Goal: Obtain resource: Obtain resource

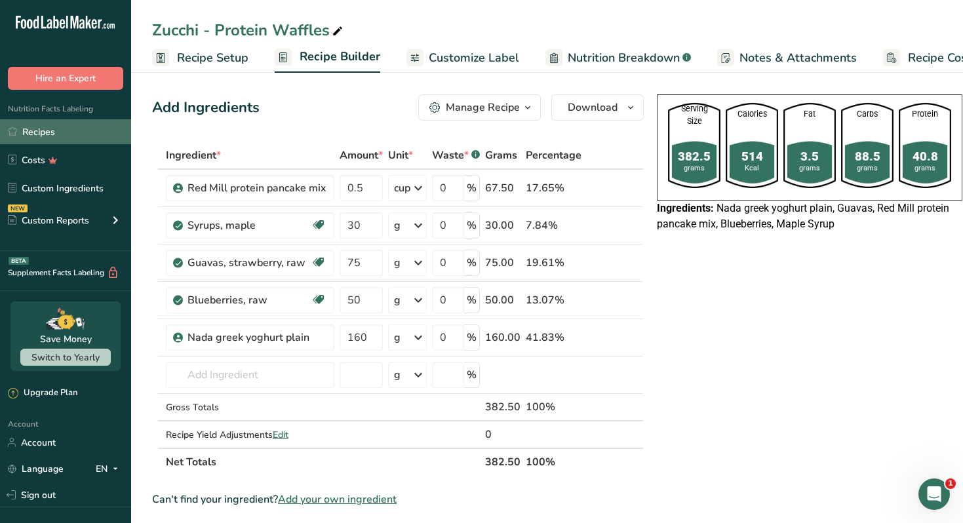
click at [69, 131] on link "Recipes" at bounding box center [65, 131] width 131 height 25
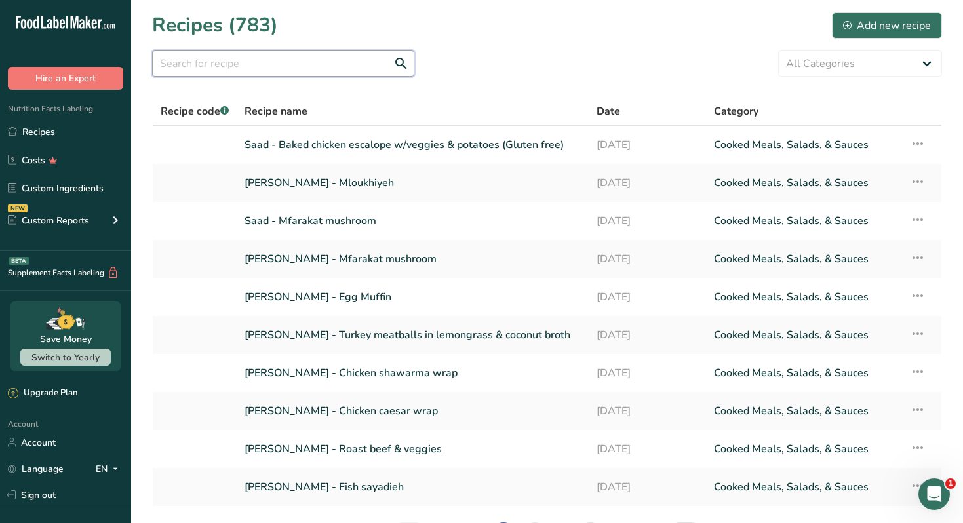
click at [201, 71] on input "text" at bounding box center [283, 63] width 262 height 26
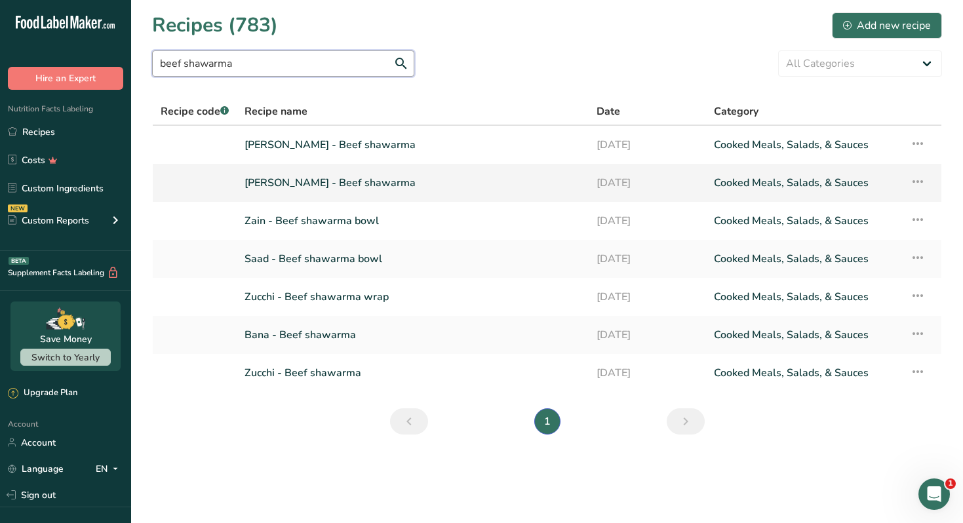
type input "beef shawarma"
click at [325, 182] on link "Ramy Taha - Beef shawarma" at bounding box center [412, 183] width 336 height 28
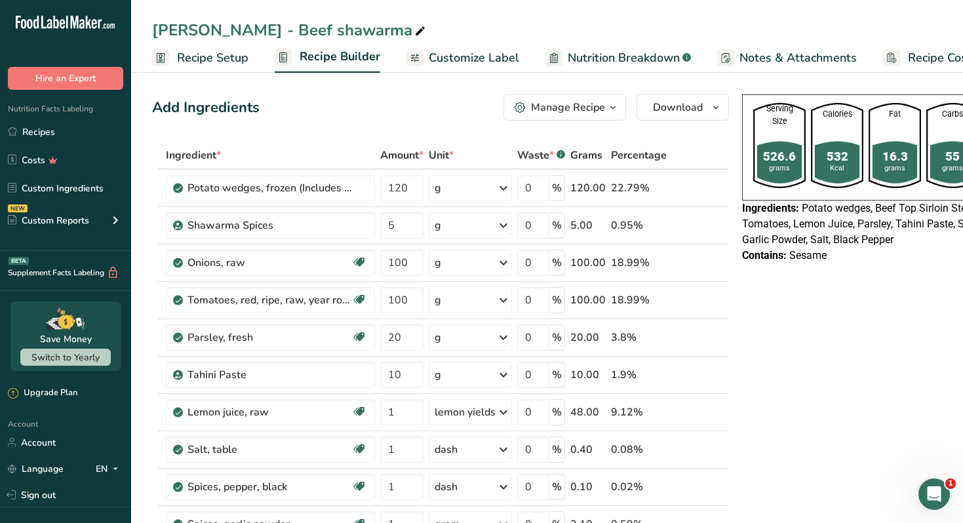
click at [605, 109] on span "button" at bounding box center [613, 108] width 16 height 16
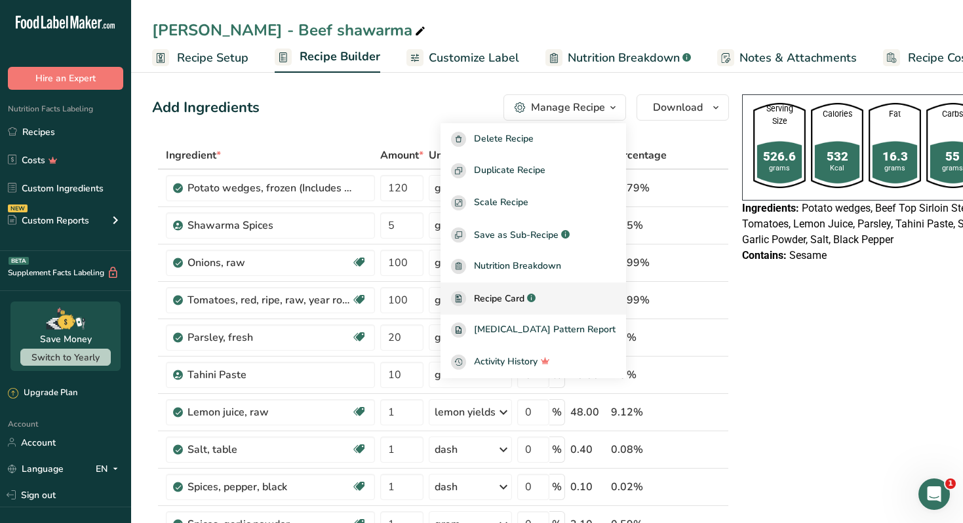
click at [524, 296] on span "Recipe Card" at bounding box center [499, 299] width 50 height 14
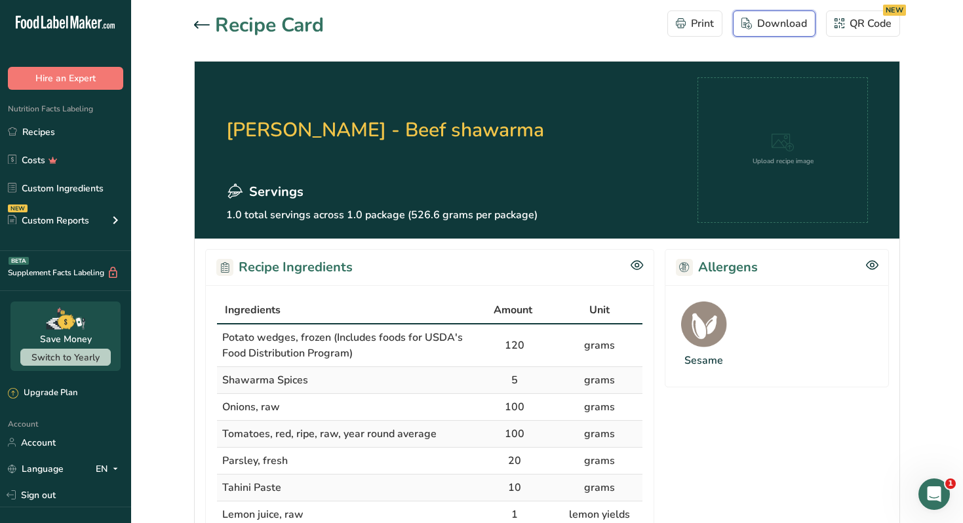
click at [763, 28] on div "Download" at bounding box center [774, 24] width 66 height 16
click at [70, 134] on link "Recipes" at bounding box center [65, 131] width 131 height 25
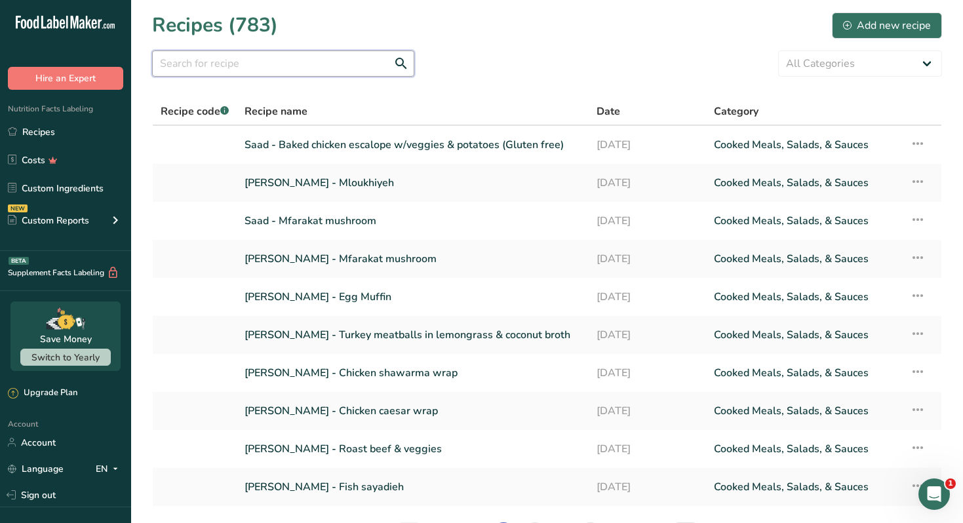
click at [302, 62] on input "text" at bounding box center [283, 63] width 262 height 26
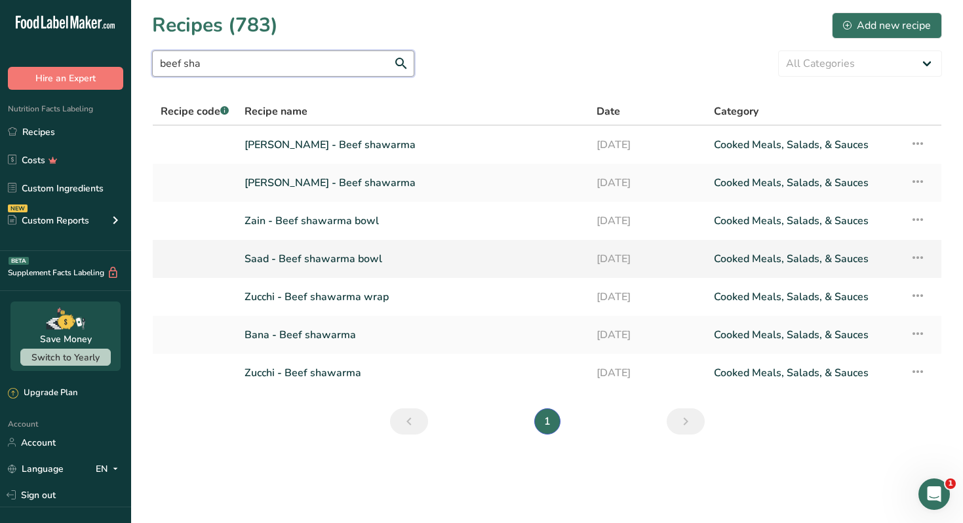
type input "beef sha"
click at [322, 263] on link "Saad - Beef shawarma bowl" at bounding box center [412, 259] width 336 height 28
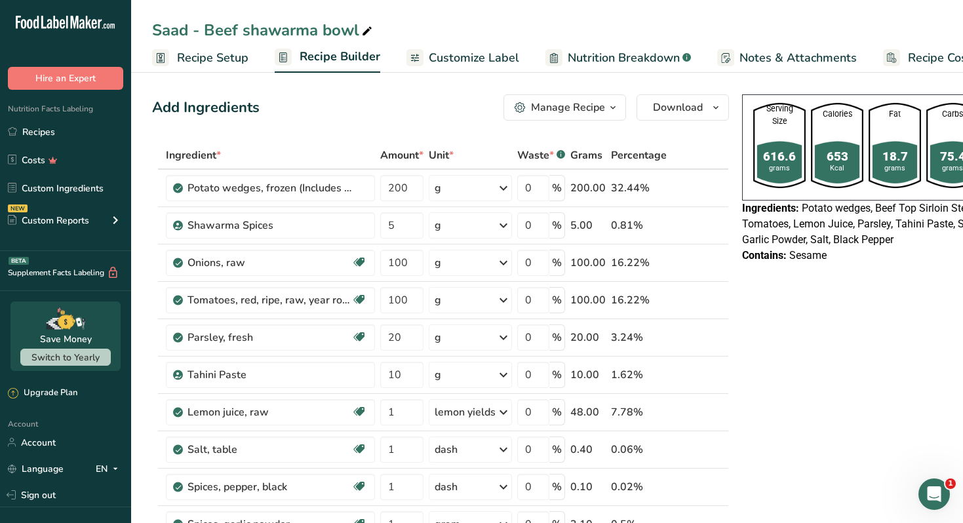
click at [575, 110] on div "Manage Recipe" at bounding box center [568, 108] width 74 height 16
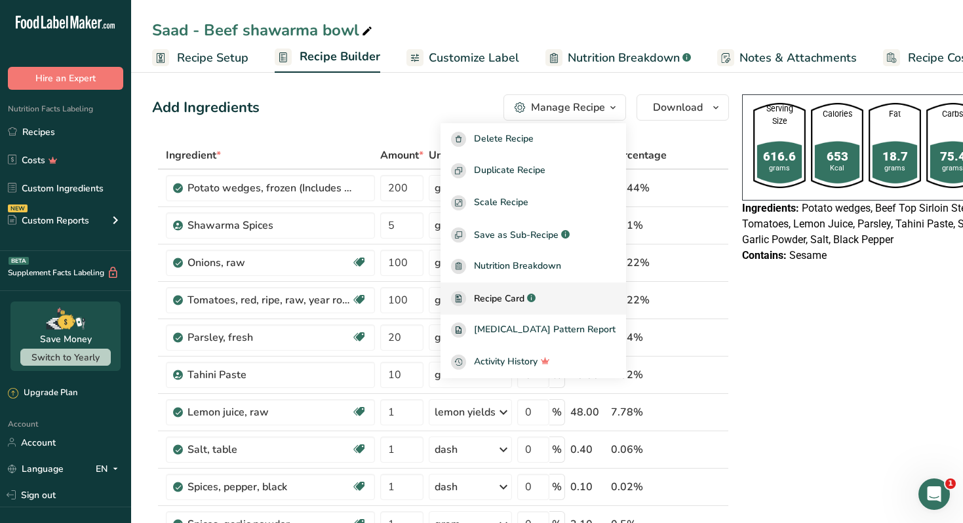
click at [521, 290] on link "Recipe Card .a-a{fill:#347362;}.b-a{fill:#fff;}" at bounding box center [532, 298] width 185 height 32
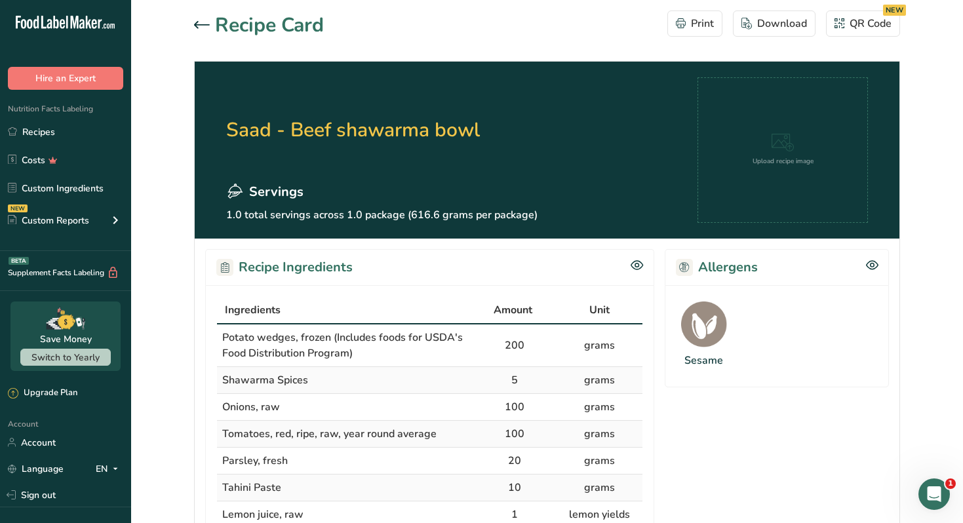
click at [518, 118] on h2 "Saad - Beef shawarma bowl" at bounding box center [381, 129] width 311 height 105
click at [71, 126] on link "Recipes" at bounding box center [65, 131] width 131 height 25
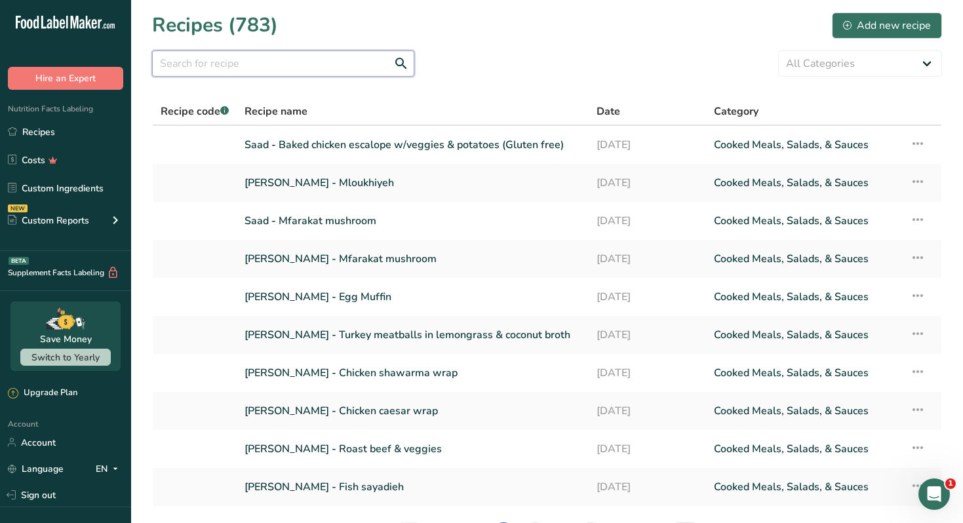
click at [242, 69] on input "text" at bounding box center [283, 63] width 262 height 26
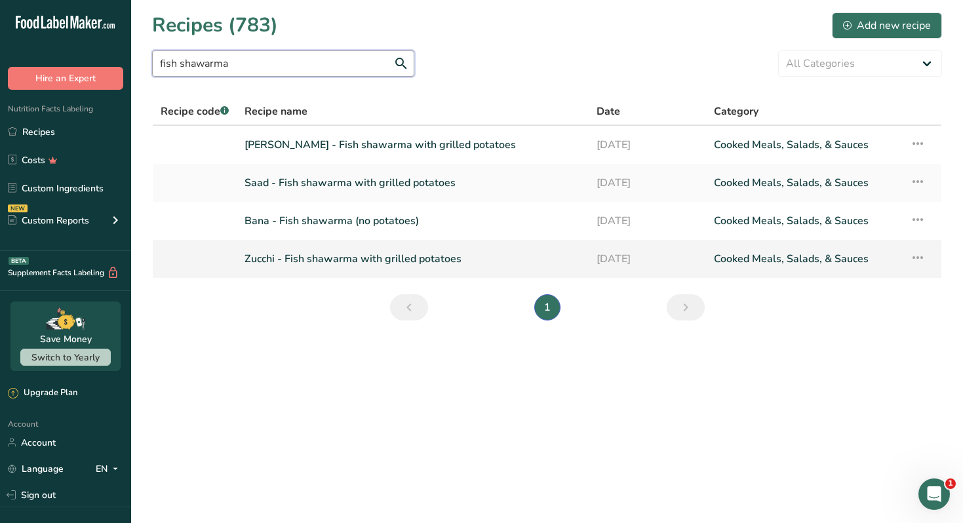
type input "fish shawarma"
click at [434, 259] on link "Zucchi - Fish shawarma with grilled potatoes" at bounding box center [412, 259] width 336 height 28
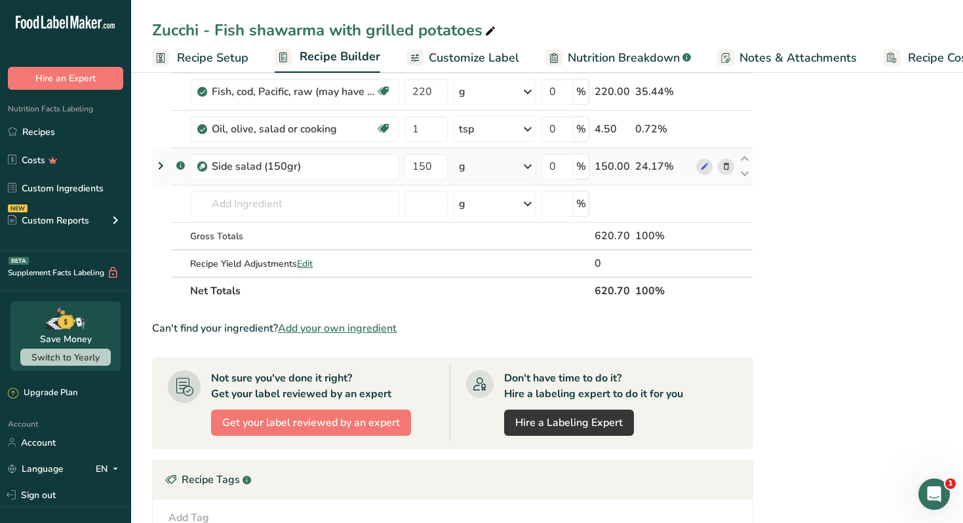
scroll to position [428, 0]
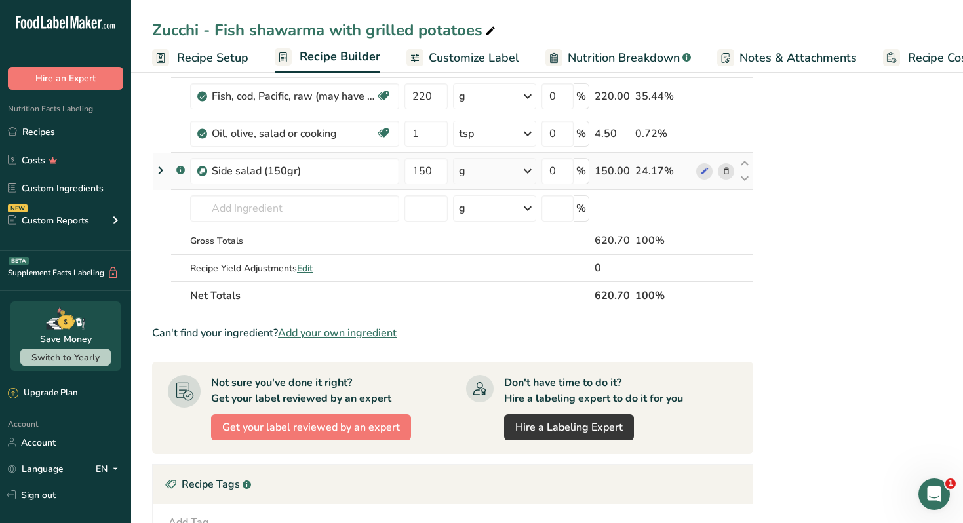
click at [722, 174] on icon at bounding box center [726, 171] width 9 height 14
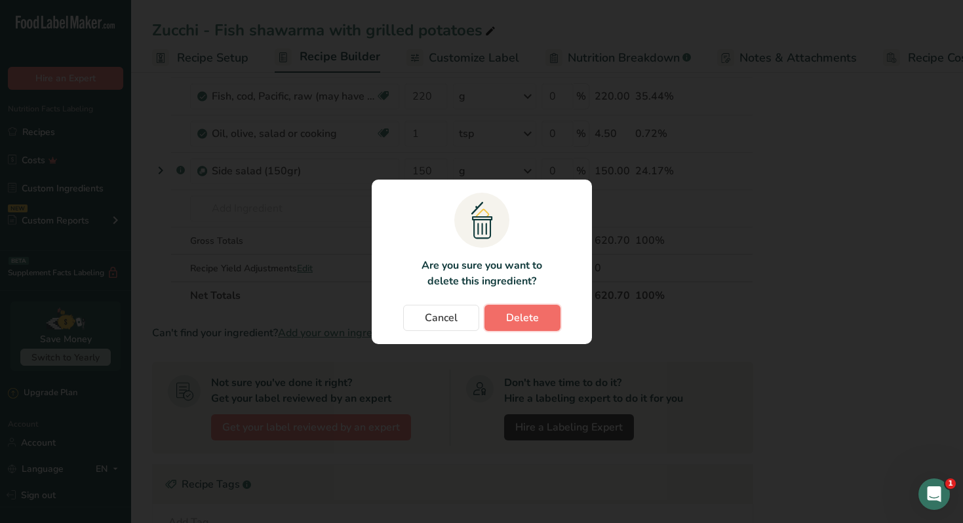
click at [537, 317] on button "Delete" at bounding box center [522, 318] width 76 height 26
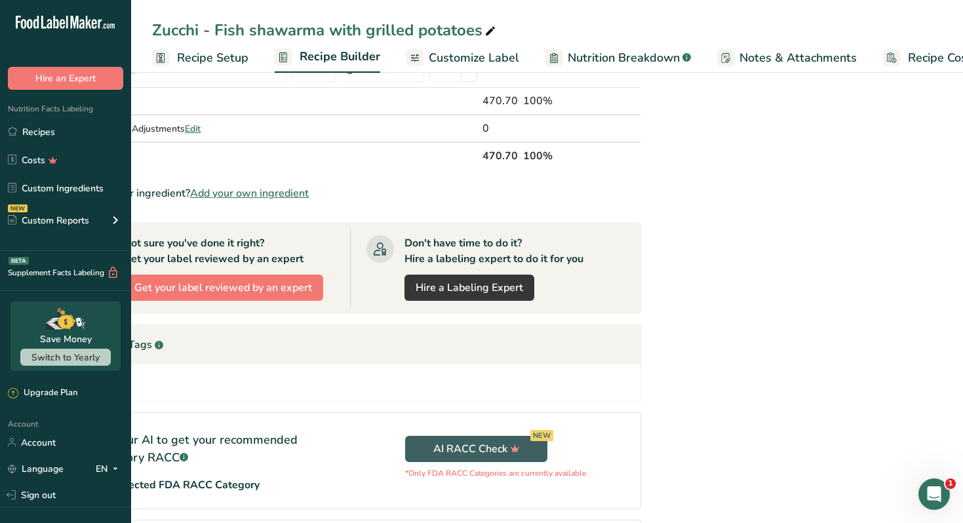
scroll to position [0, 0]
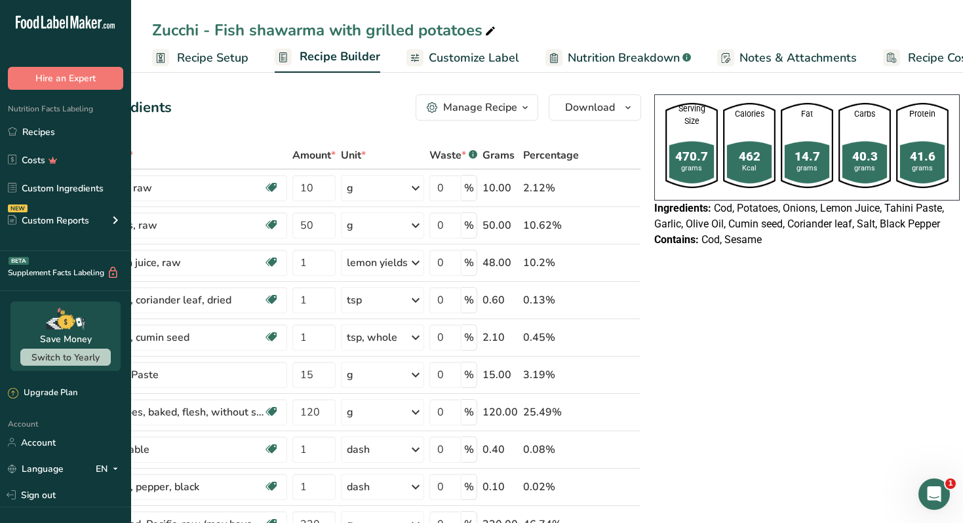
click at [505, 114] on div "Manage Recipe" at bounding box center [480, 108] width 74 height 16
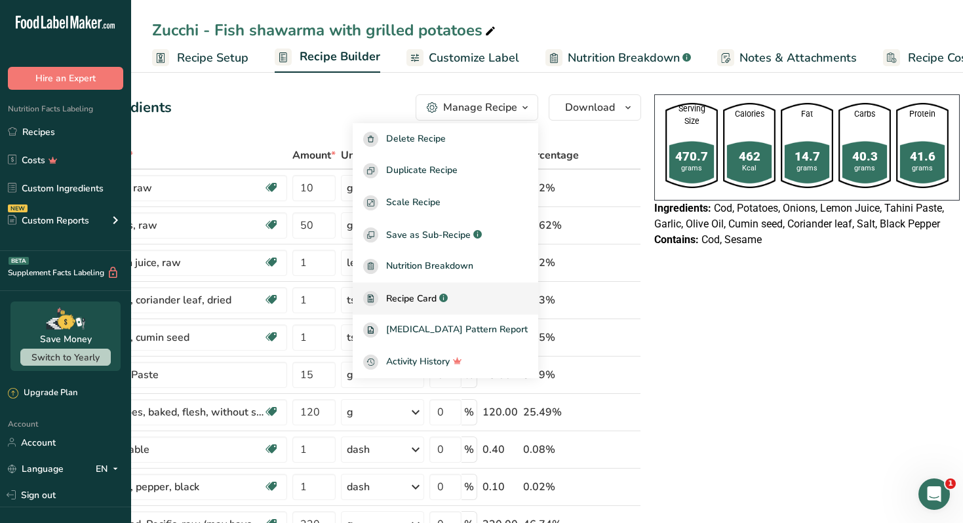
click at [431, 299] on span "Recipe Card" at bounding box center [411, 299] width 50 height 14
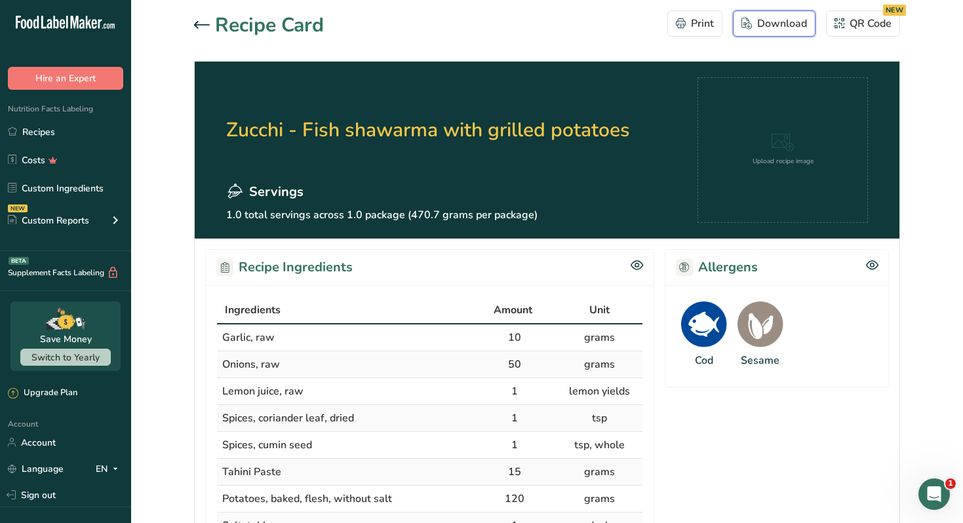
click at [769, 28] on div "Download" at bounding box center [774, 24] width 66 height 16
click at [201, 27] on icon at bounding box center [202, 25] width 16 height 8
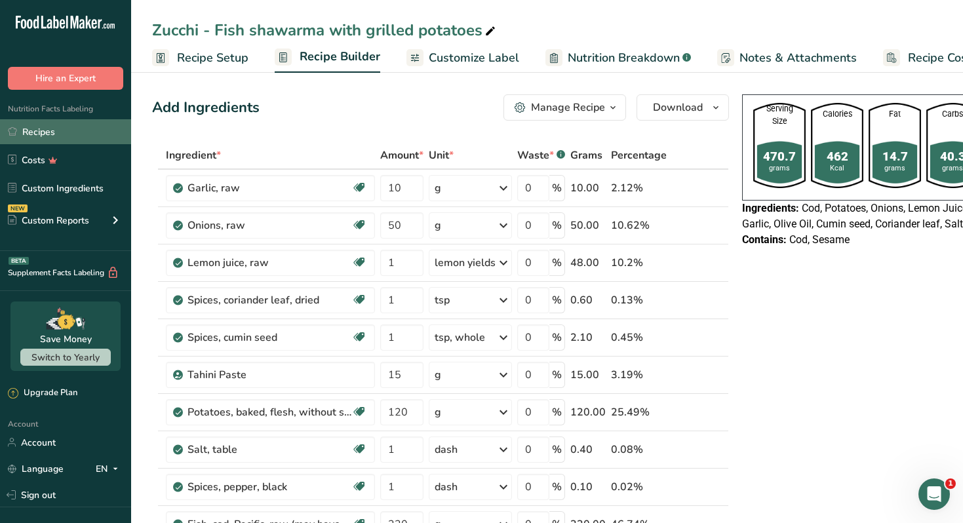
click at [78, 128] on link "Recipes" at bounding box center [65, 131] width 131 height 25
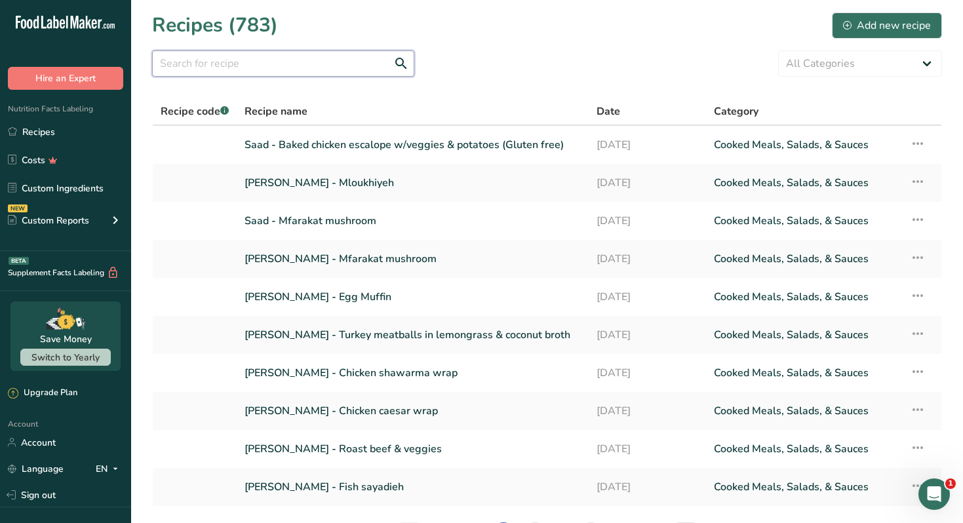
click at [313, 63] on input "text" at bounding box center [283, 63] width 262 height 26
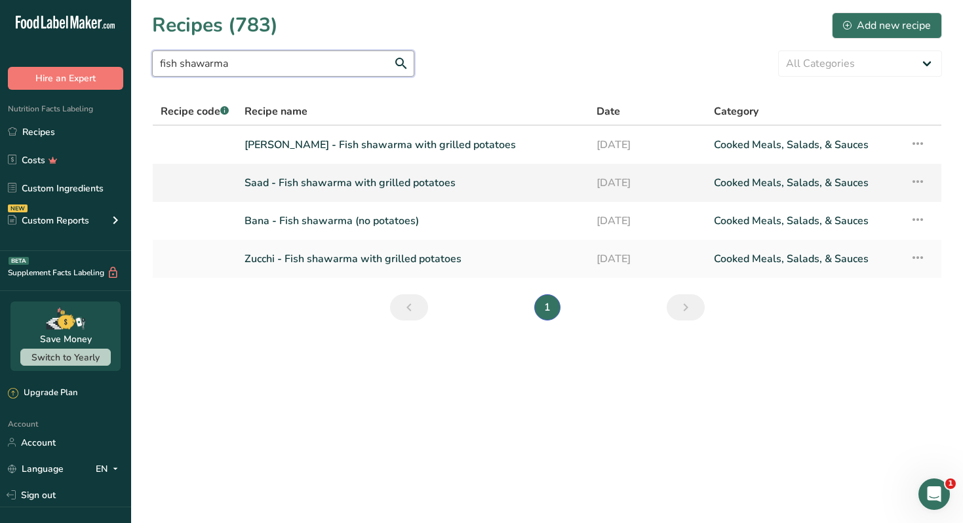
type input "fish shawarma"
click at [348, 182] on link "Saad - Fish shawarma with grilled potatoes" at bounding box center [412, 183] width 336 height 28
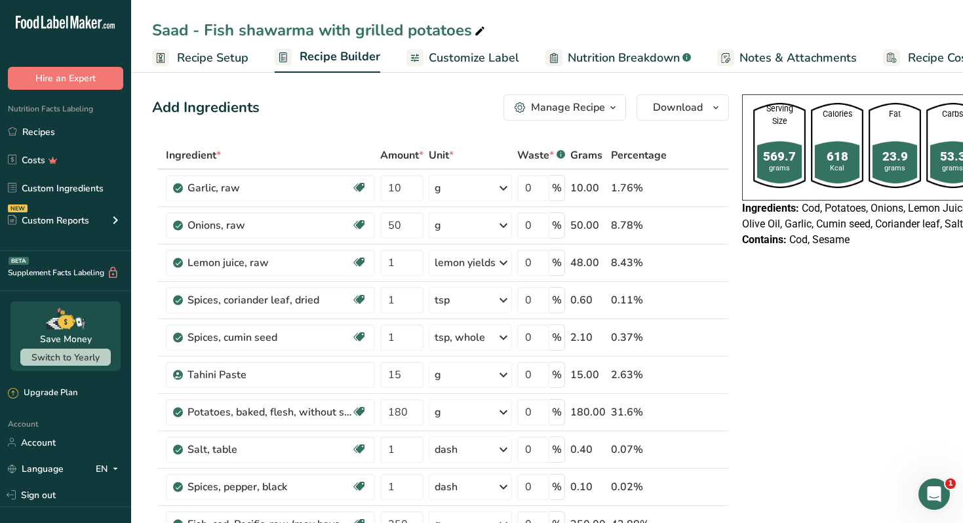
click at [583, 104] on div "Manage Recipe" at bounding box center [568, 108] width 74 height 16
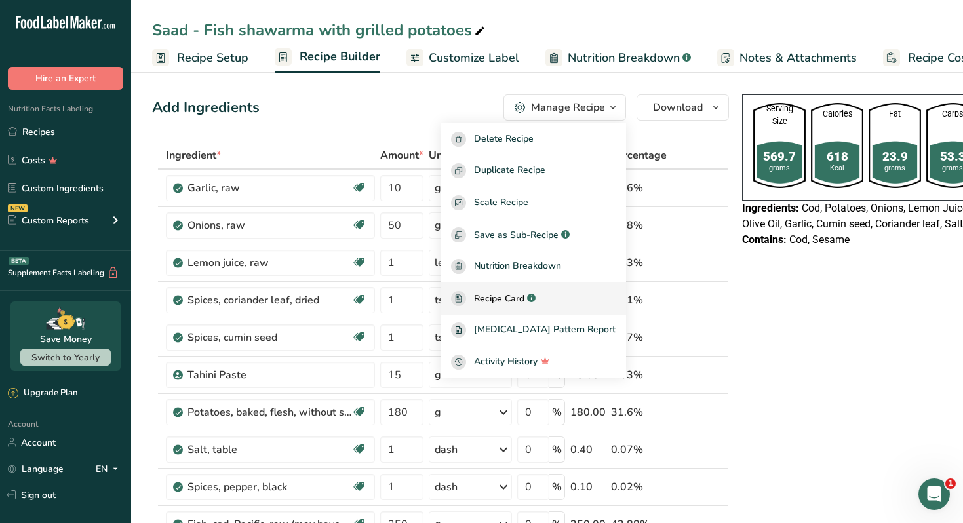
click at [518, 295] on span "Recipe Card" at bounding box center [499, 299] width 50 height 14
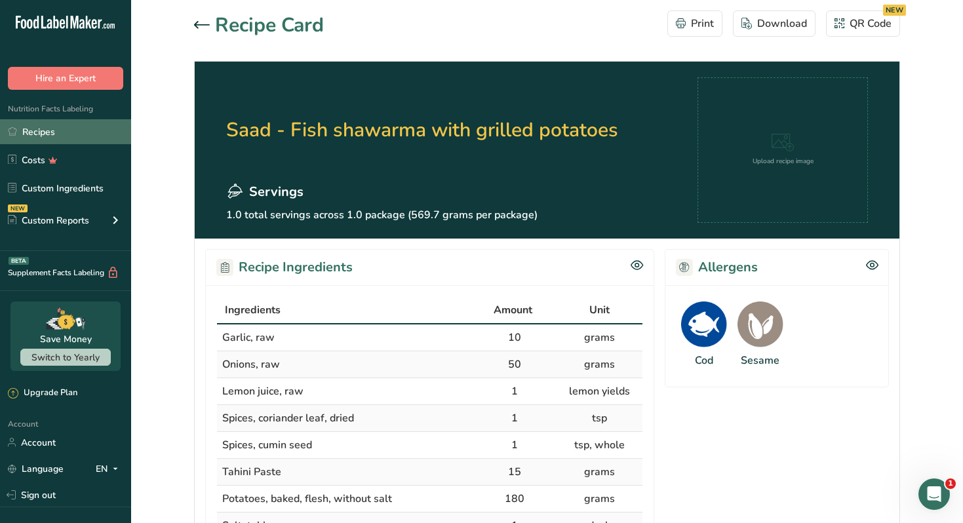
click at [58, 126] on link "Recipes" at bounding box center [65, 131] width 131 height 25
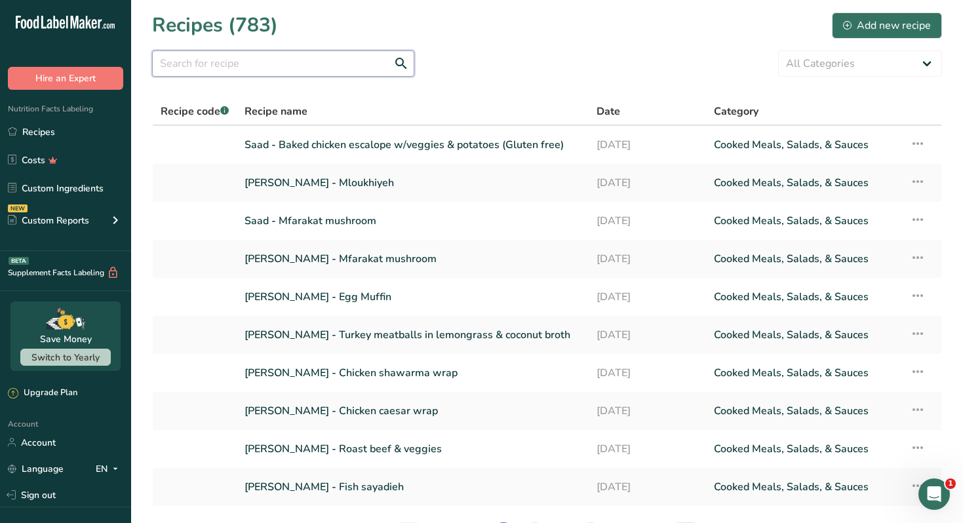
click at [189, 68] on input "text" at bounding box center [283, 63] width 262 height 26
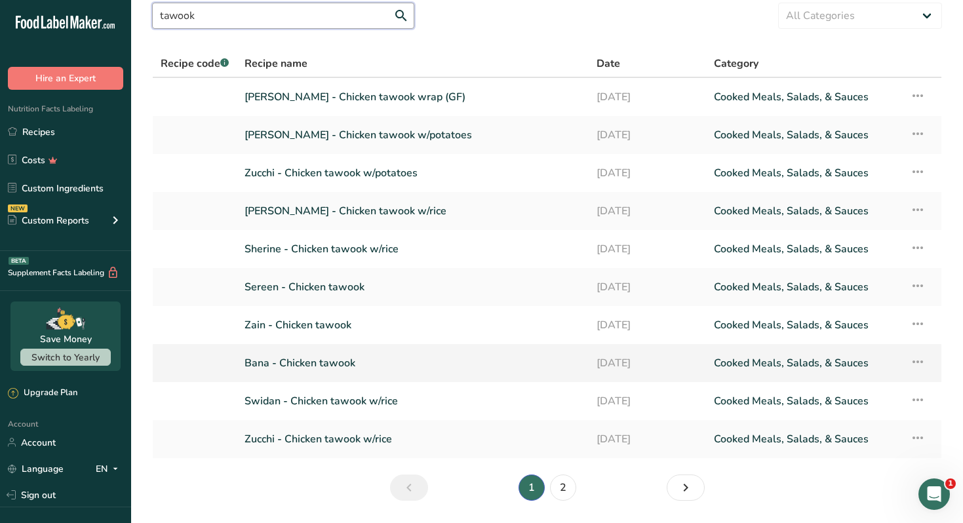
scroll to position [48, 0]
type input "tawook"
click at [336, 436] on link "Zucchi - Chicken tawook w/rice" at bounding box center [412, 439] width 336 height 28
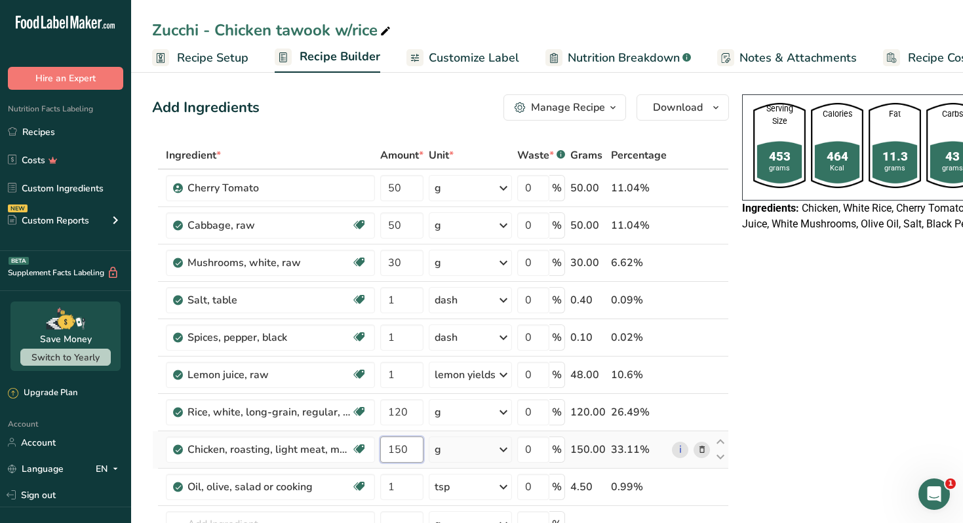
click at [391, 448] on input "150" at bounding box center [401, 449] width 43 height 26
type input "150"
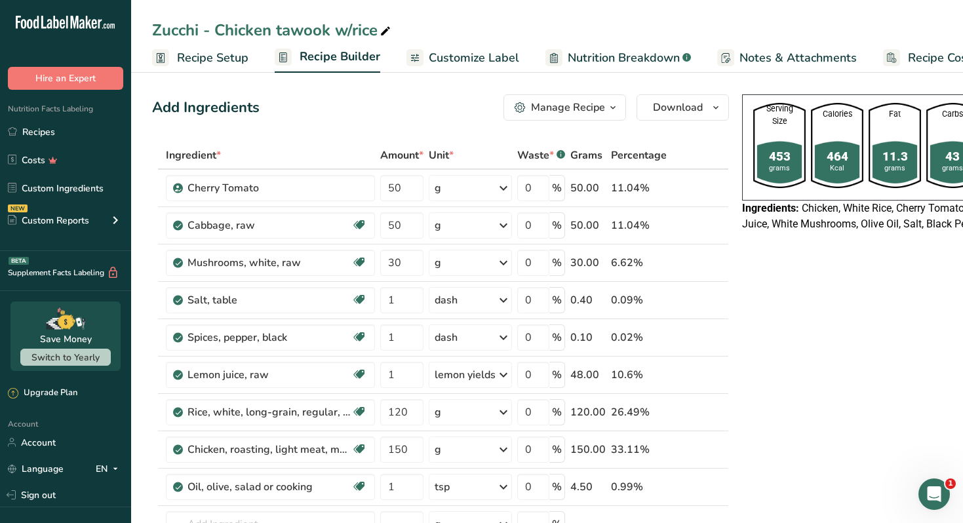
click at [608, 111] on icon "button" at bounding box center [613, 108] width 10 height 16
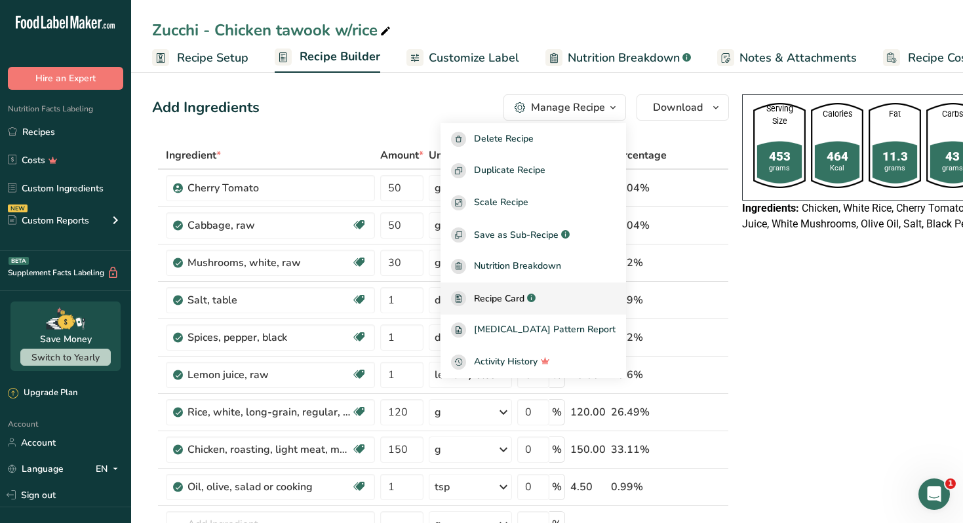
click at [511, 294] on span "Recipe Card" at bounding box center [499, 299] width 50 height 14
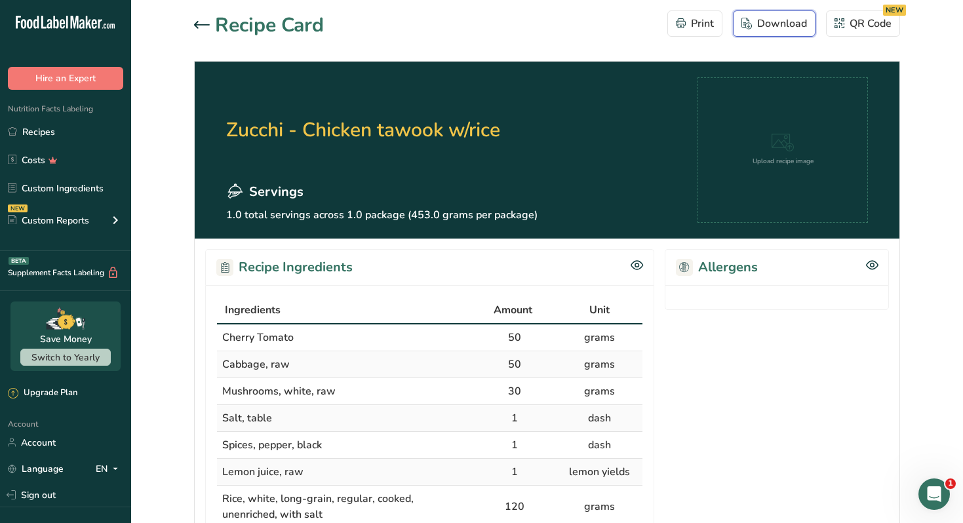
click at [757, 24] on div "Download" at bounding box center [774, 24] width 66 height 16
click at [86, 127] on link "Recipes" at bounding box center [65, 131] width 131 height 25
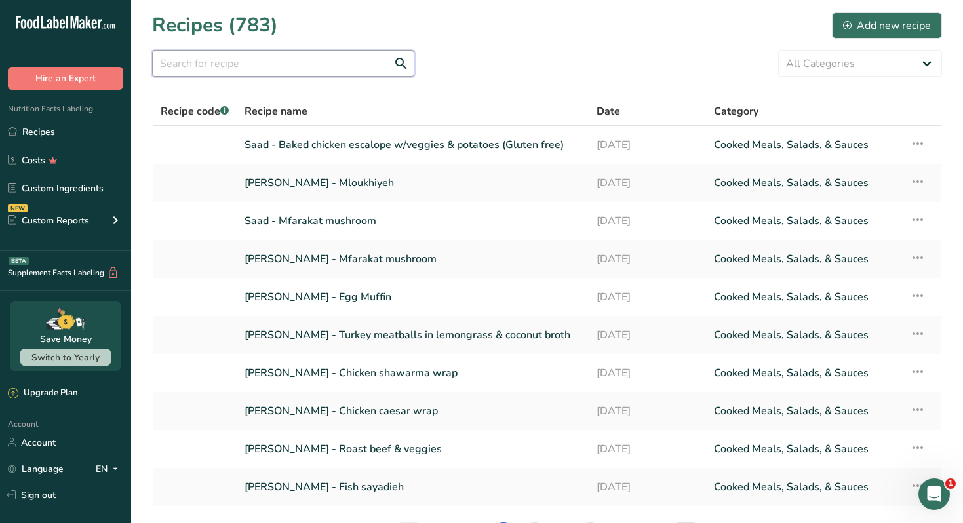
click at [245, 64] on input "text" at bounding box center [283, 63] width 262 height 26
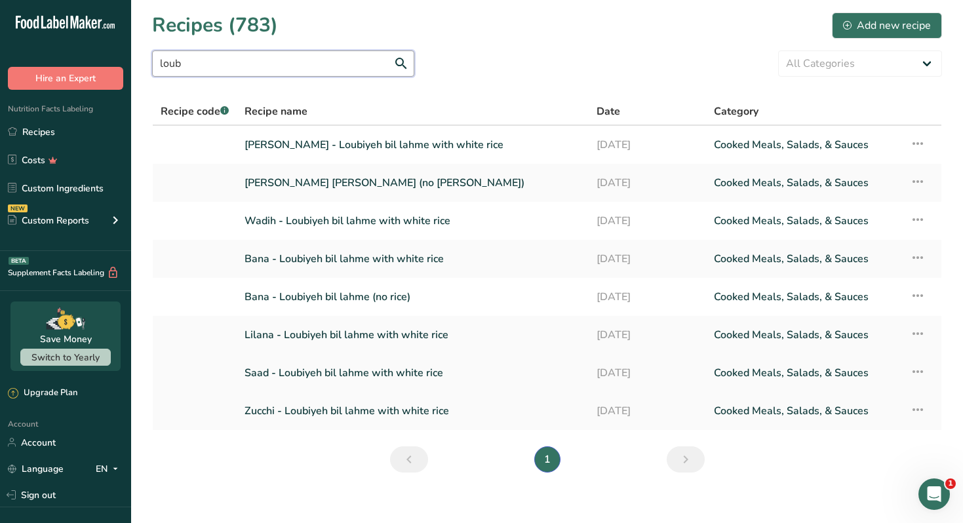
type input "loub"
click at [347, 370] on link "Saad - Loubiyeh bil lahme with white rice" at bounding box center [412, 373] width 336 height 28
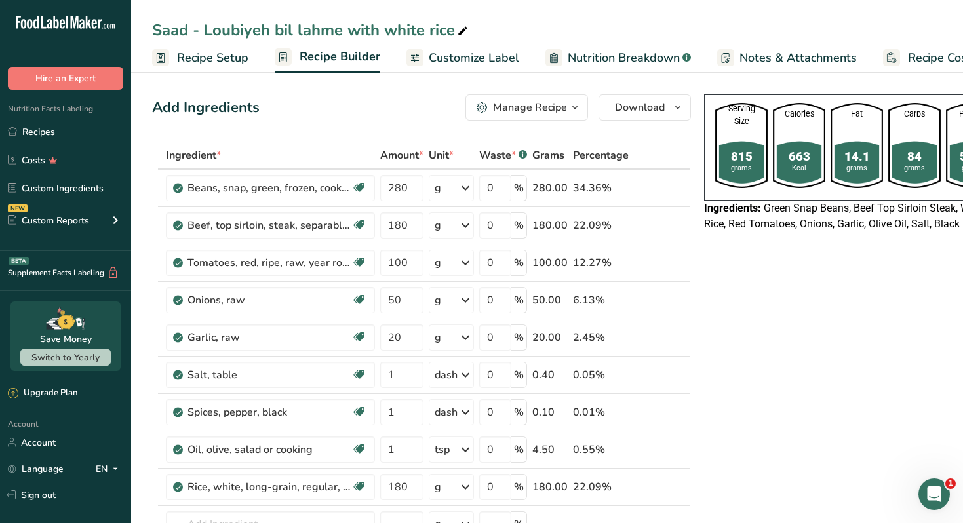
click at [536, 100] on div "Manage Recipe" at bounding box center [530, 108] width 74 height 16
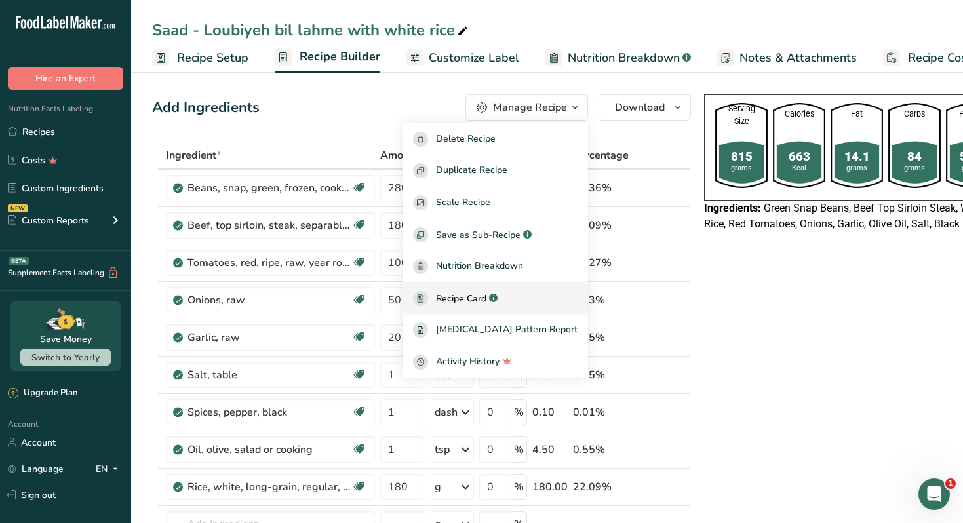
click at [478, 299] on span "Recipe Card" at bounding box center [461, 299] width 50 height 14
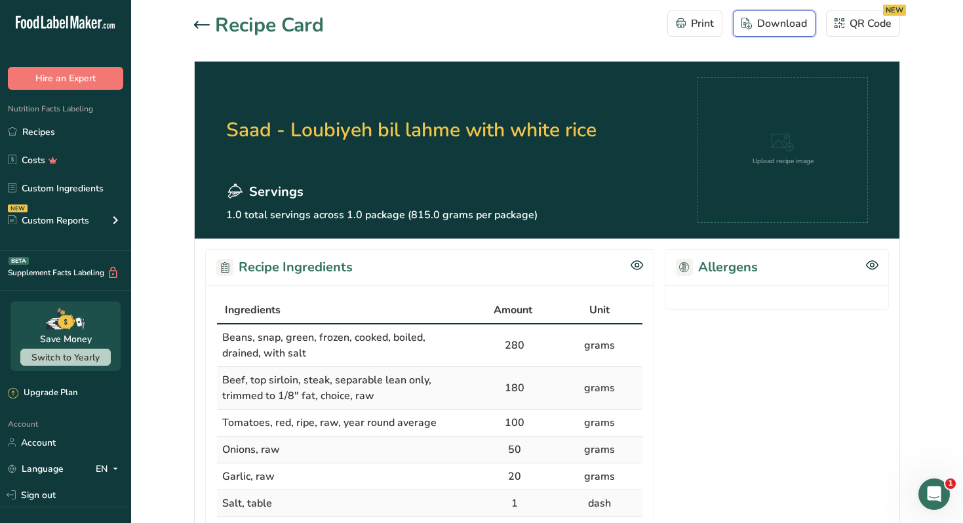
click at [772, 25] on div "Download" at bounding box center [774, 24] width 66 height 16
click at [68, 138] on link "Recipes" at bounding box center [65, 131] width 131 height 25
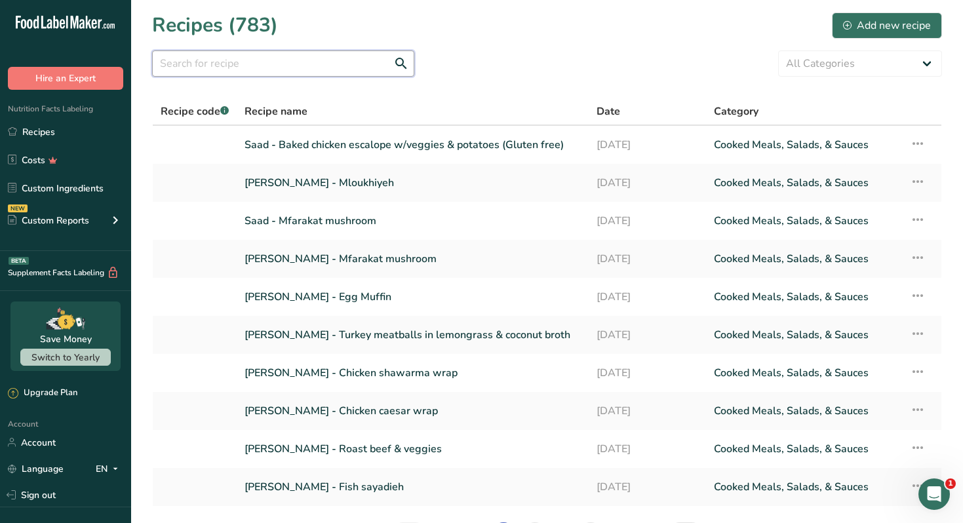
click at [266, 64] on input "text" at bounding box center [283, 63] width 262 height 26
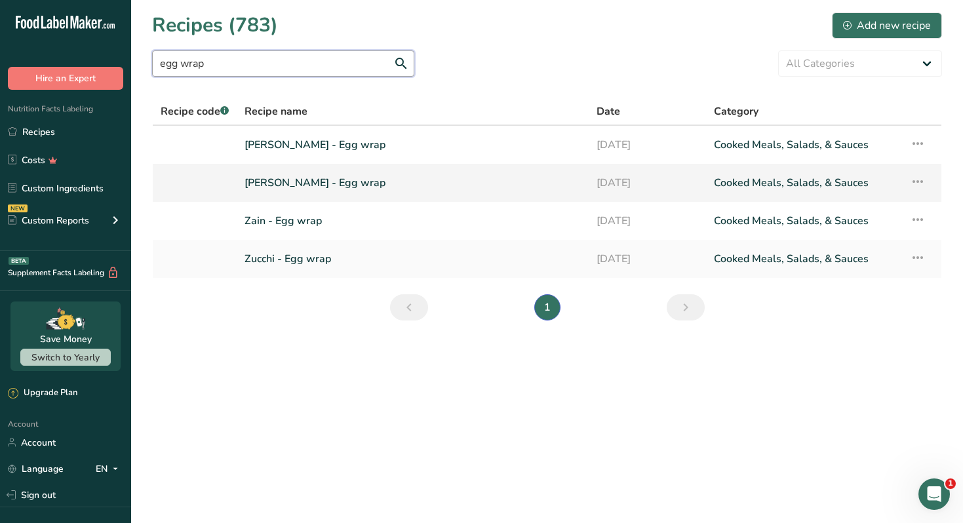
type input "egg wrap"
click at [303, 181] on link "[PERSON_NAME] - Egg wrap" at bounding box center [412, 183] width 336 height 28
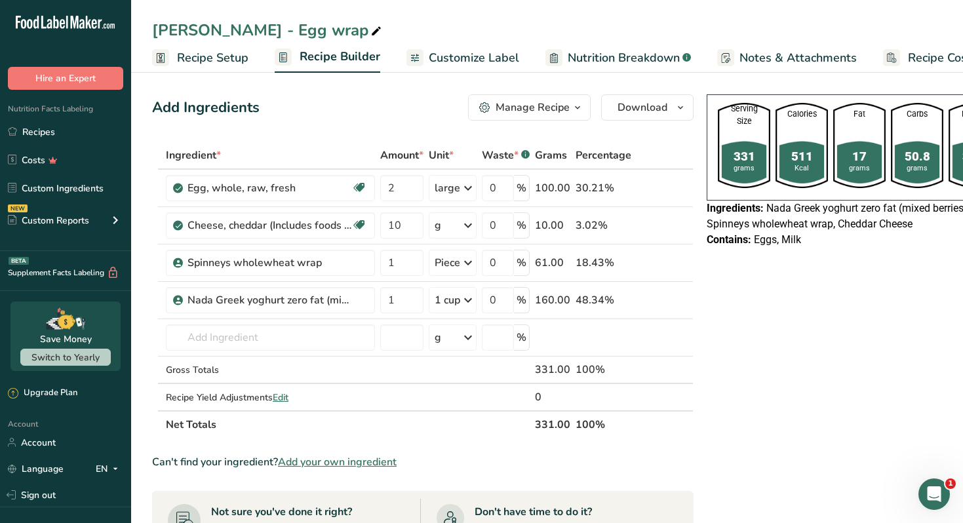
click at [530, 115] on div "Manage Recipe" at bounding box center [532, 108] width 74 height 16
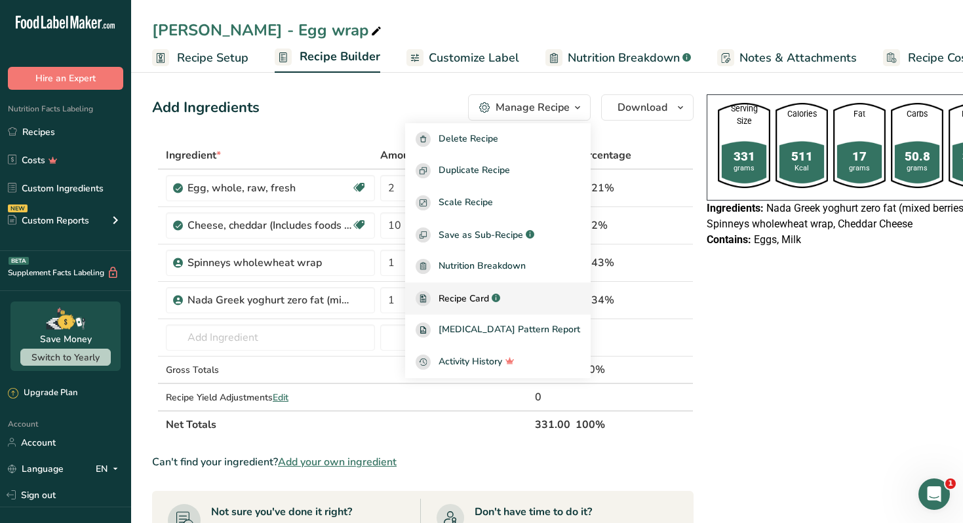
click at [483, 292] on span "Recipe Card" at bounding box center [463, 299] width 50 height 14
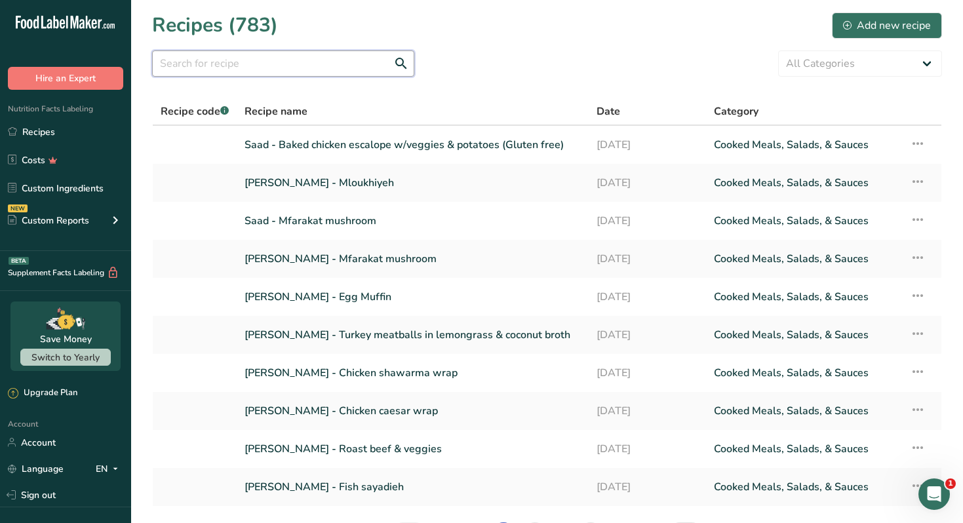
click at [292, 64] on input "text" at bounding box center [283, 63] width 262 height 26
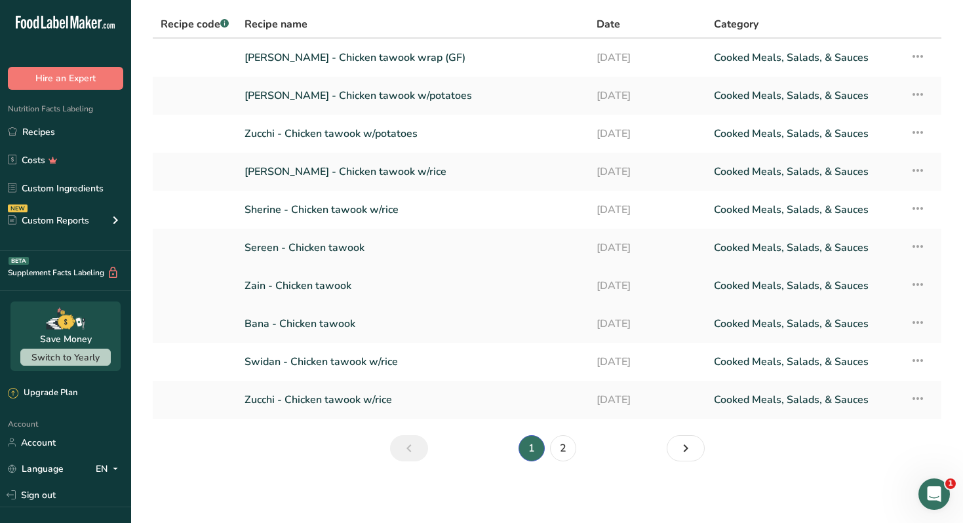
scroll to position [88, 0]
type input "tawook"
click at [564, 450] on link "2" at bounding box center [563, 447] width 26 height 26
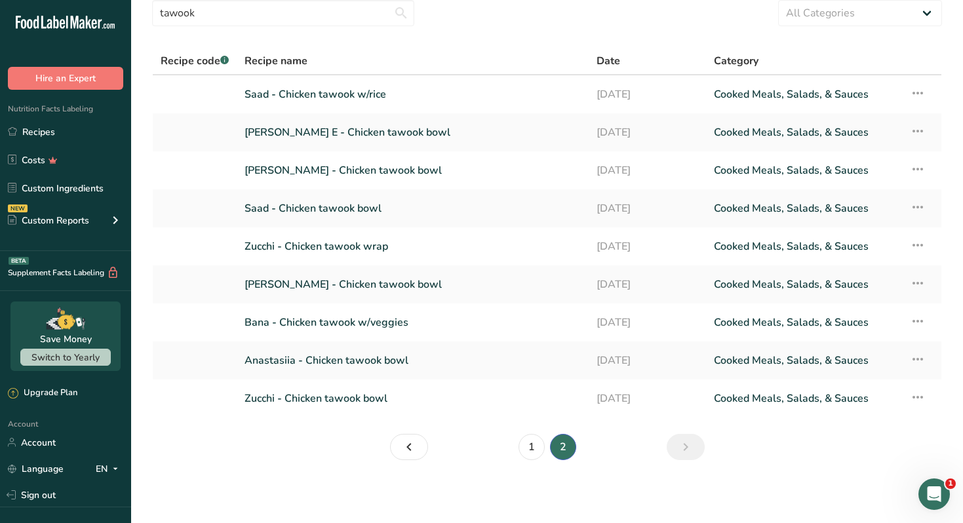
scroll to position [50, 0]
click at [374, 98] on link "Saad - Chicken tawook w/rice" at bounding box center [412, 95] width 336 height 28
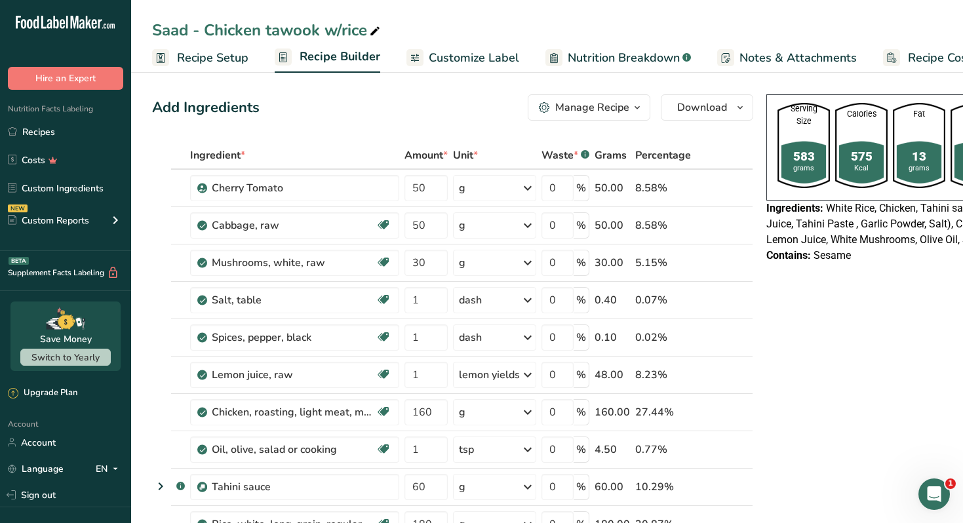
click at [600, 97] on button "Manage Recipe" at bounding box center [589, 107] width 123 height 26
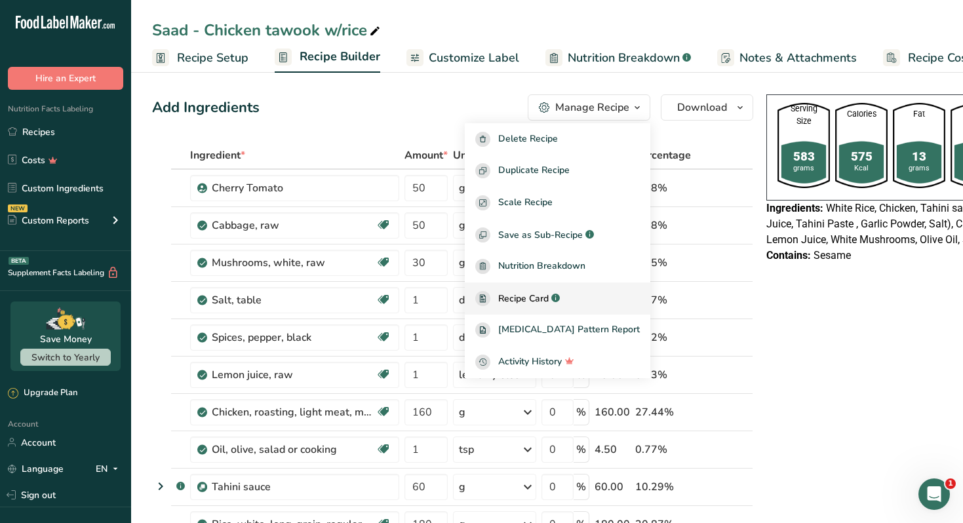
click at [542, 294] on span "Recipe Card" at bounding box center [523, 299] width 50 height 14
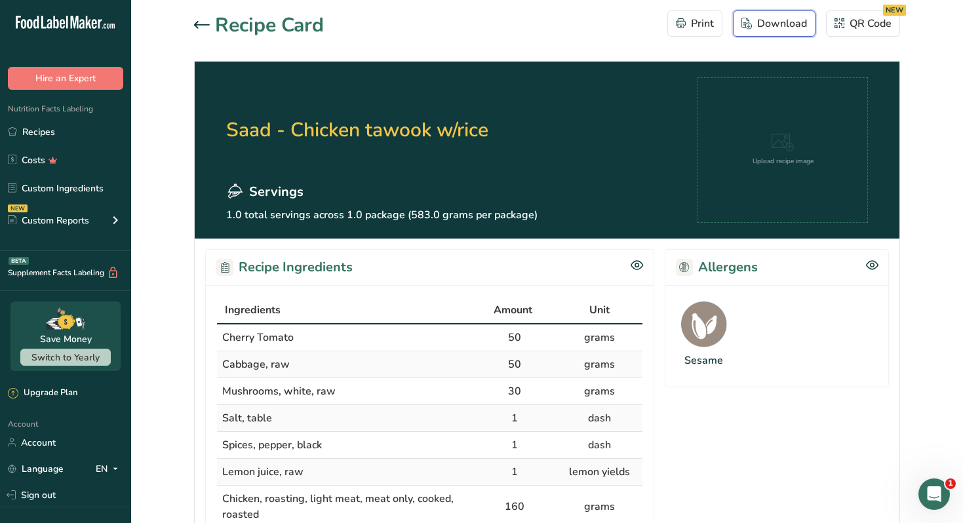
click at [758, 24] on div "Download" at bounding box center [774, 24] width 66 height 16
